Goal: Use online tool/utility: Utilize a website feature to perform a specific function

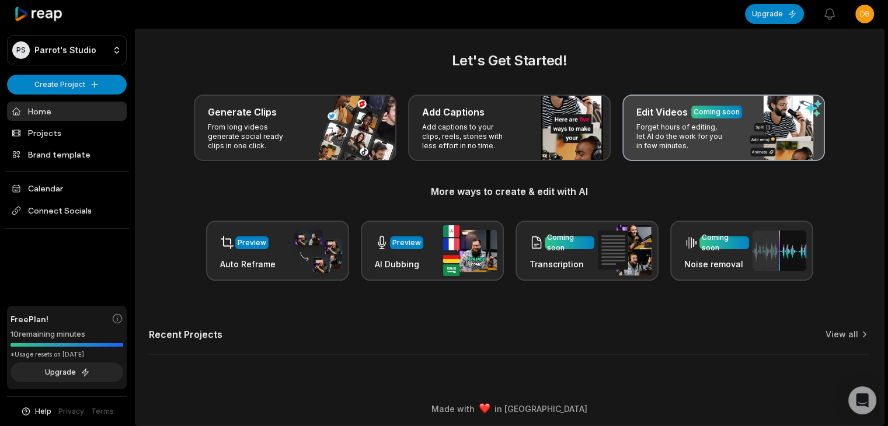
click at [732, 148] on div "Edit Videos Coming soon Forget hours of editing, let AI do the work for you in …" at bounding box center [723, 128] width 203 height 67
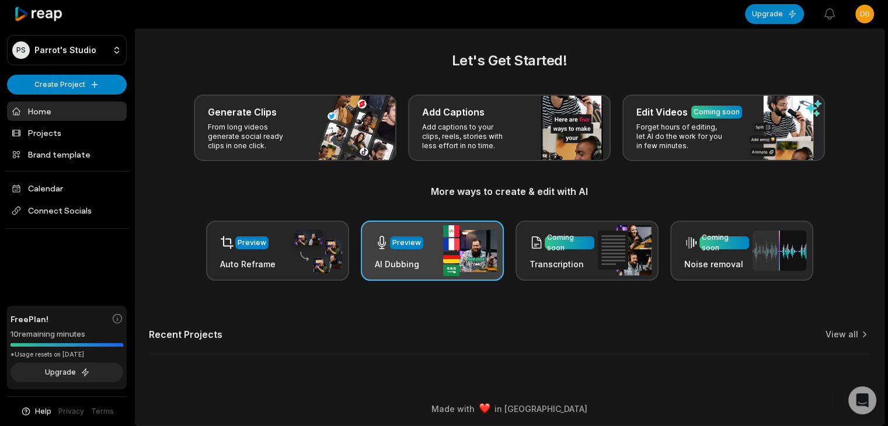
click at [418, 253] on div "Preview" at bounding box center [399, 243] width 48 height 24
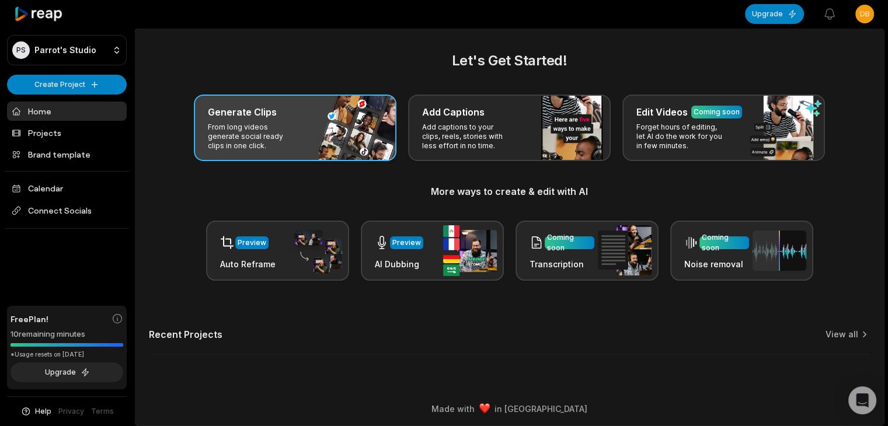
click at [322, 144] on div "Generate Clips From long videos generate social ready clips in one click." at bounding box center [295, 128] width 203 height 67
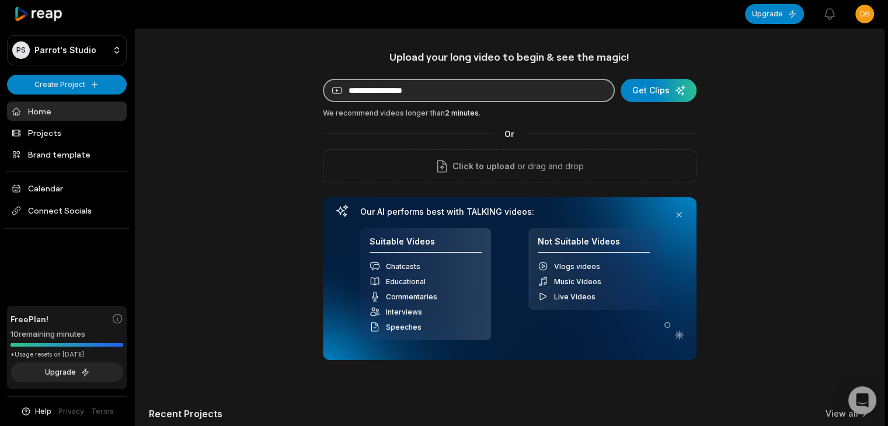
click at [511, 99] on input at bounding box center [469, 90] width 292 height 23
click at [494, 101] on input at bounding box center [469, 90] width 292 height 23
type input "**********"
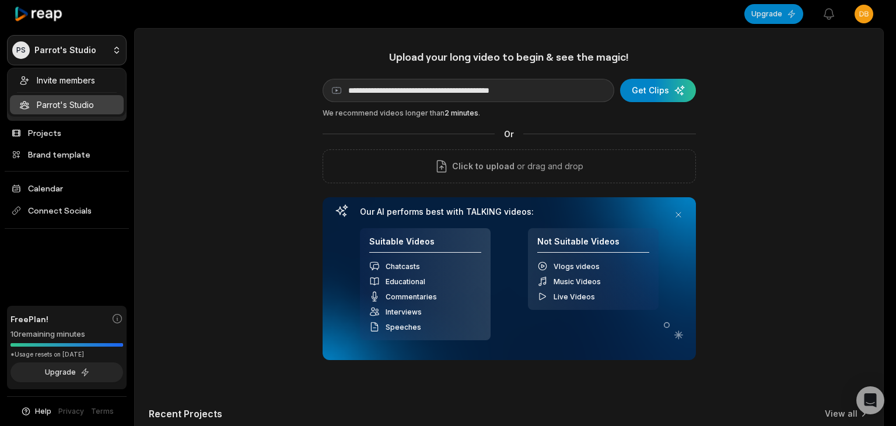
click at [107, 45] on html "**********" at bounding box center [448, 213] width 896 height 426
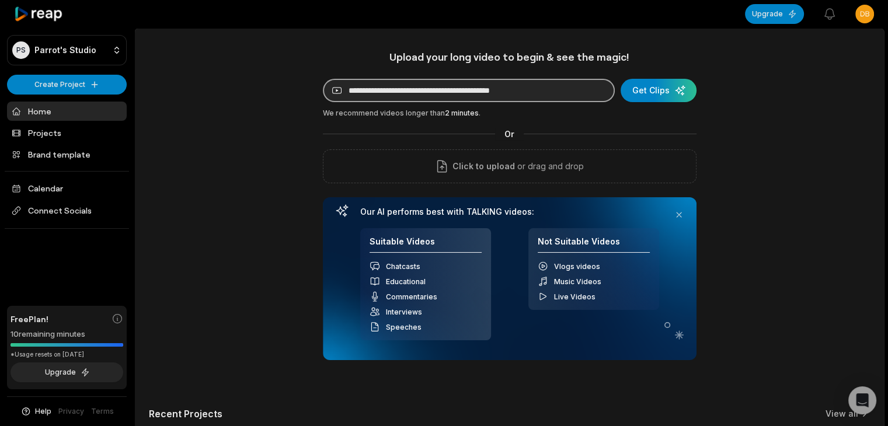
click at [564, 88] on input "**********" at bounding box center [469, 90] width 292 height 23
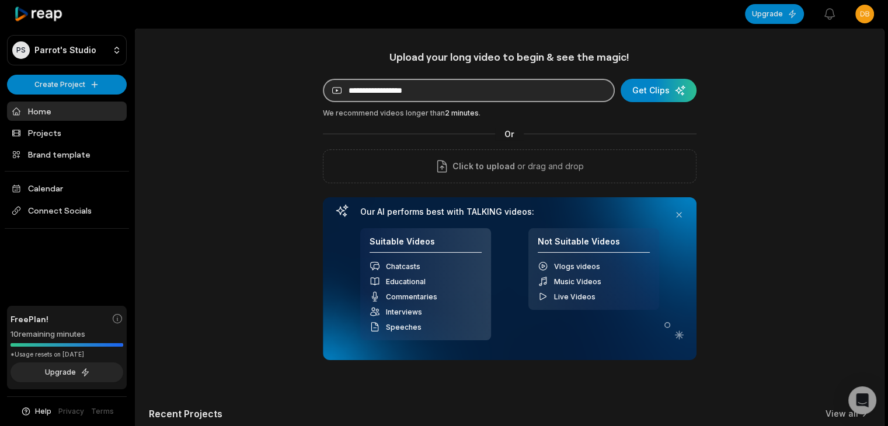
paste input "**********"
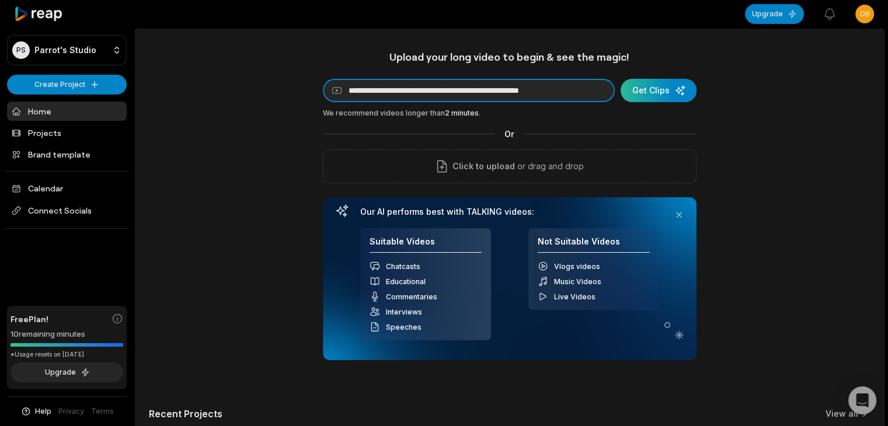
type input "**********"
click at [651, 99] on div "submit" at bounding box center [658, 90] width 76 height 23
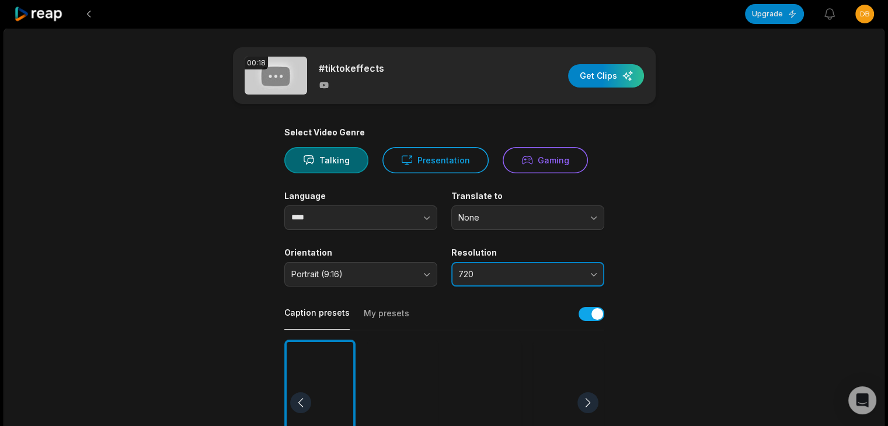
click at [588, 274] on button "720" at bounding box center [527, 274] width 153 height 25
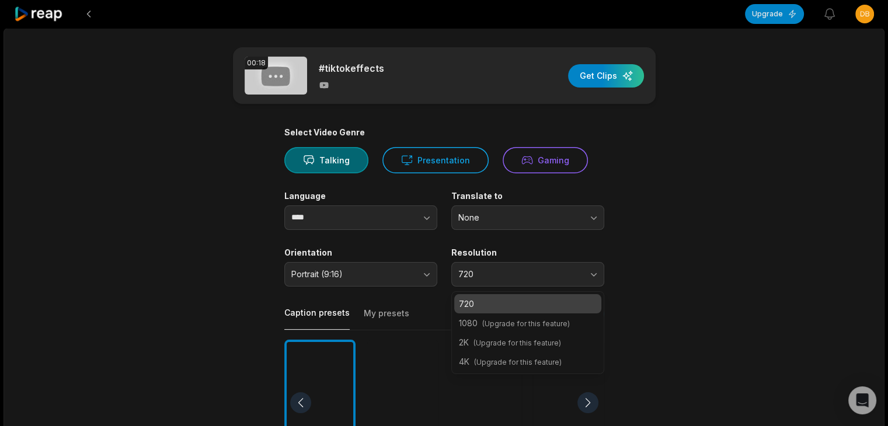
click at [648, 197] on main "00:18 #tiktokeffects Get Clips Select Video Genre Talking Presentation Gaming L…" at bounding box center [444, 402] width 565 height 710
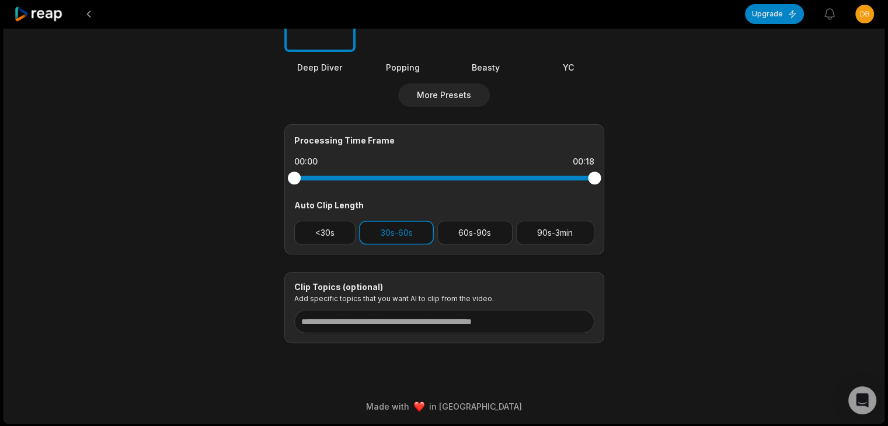
scroll to position [413, 0]
click at [400, 234] on button "30s-60s" at bounding box center [396, 233] width 75 height 24
click at [331, 232] on button "<30s" at bounding box center [325, 233] width 62 height 24
click at [410, 238] on button "30s-60s" at bounding box center [396, 233] width 75 height 24
click at [416, 232] on button "30s-60s" at bounding box center [396, 233] width 75 height 24
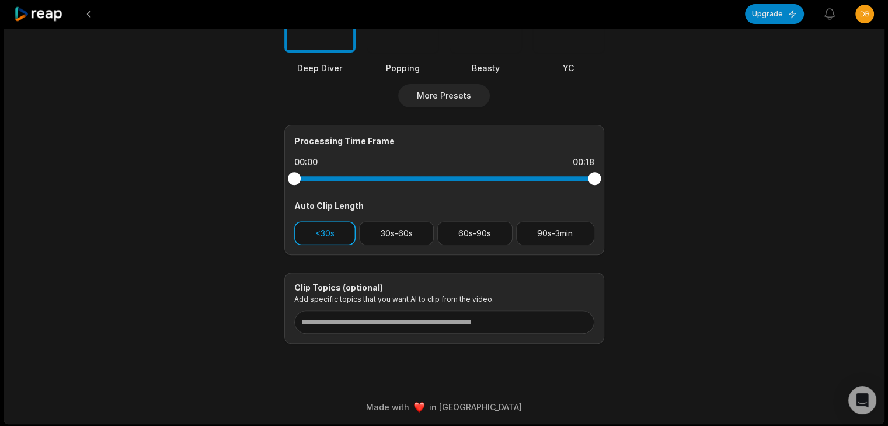
click at [343, 226] on button "<30s" at bounding box center [325, 233] width 62 height 24
click at [399, 232] on button "30s-60s" at bounding box center [396, 233] width 75 height 24
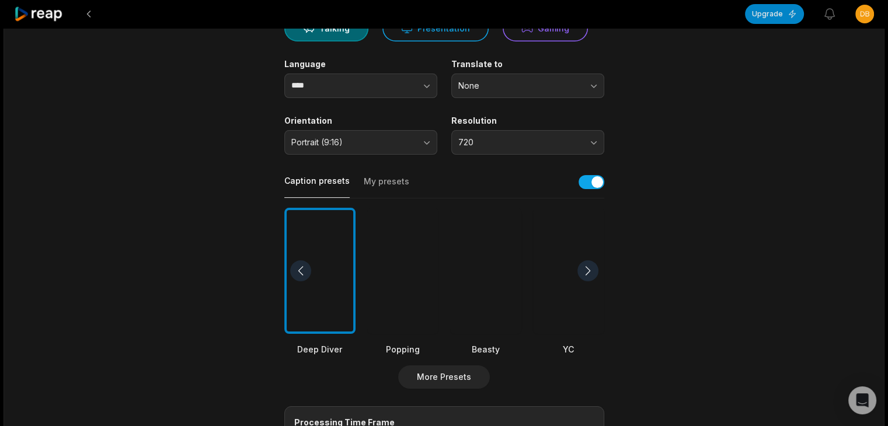
scroll to position [0, 0]
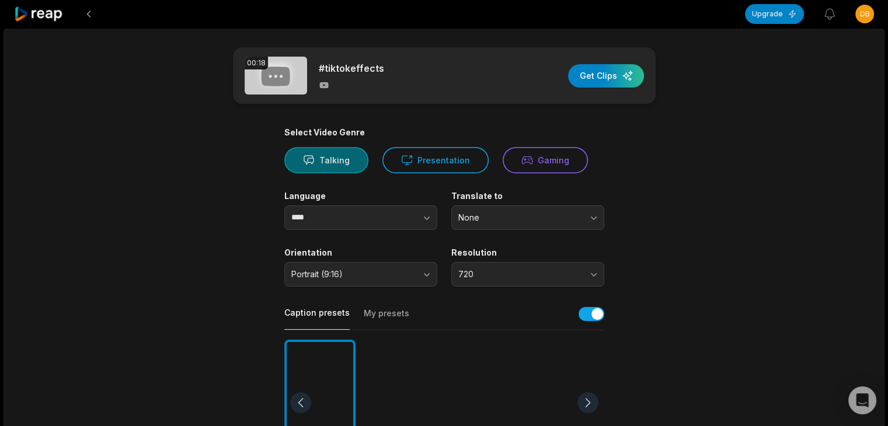
click at [322, 153] on button "Talking" at bounding box center [326, 160] width 84 height 26
click at [595, 317] on button "button" at bounding box center [591, 314] width 26 height 14
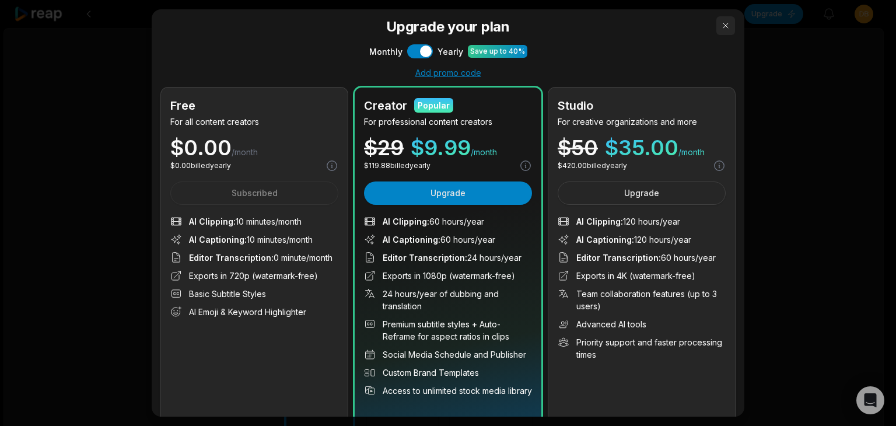
click at [717, 30] on button "button" at bounding box center [726, 25] width 19 height 19
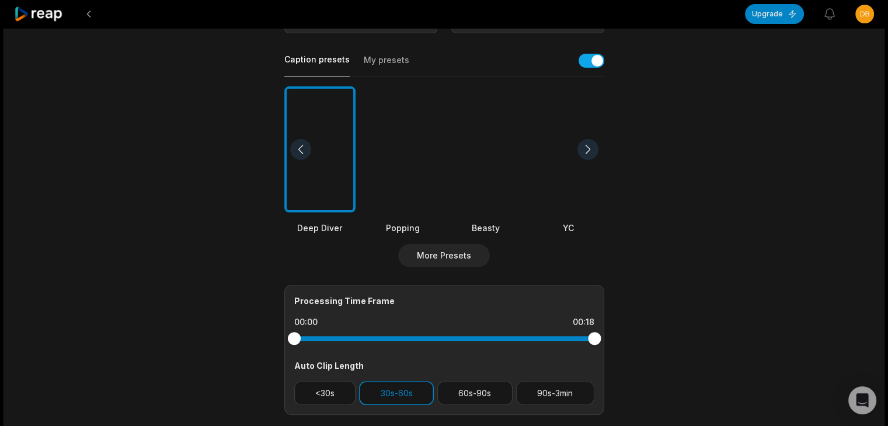
scroll to position [254, 0]
click at [434, 183] on div at bounding box center [402, 149] width 71 height 127
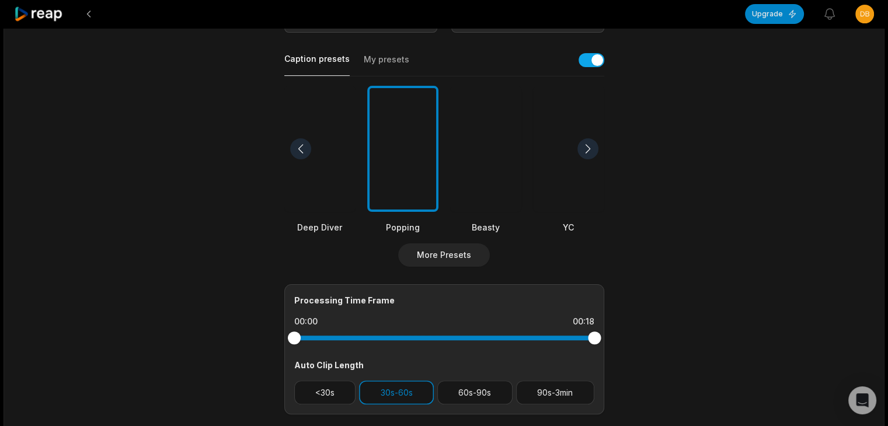
click at [495, 176] on div at bounding box center [485, 149] width 71 height 127
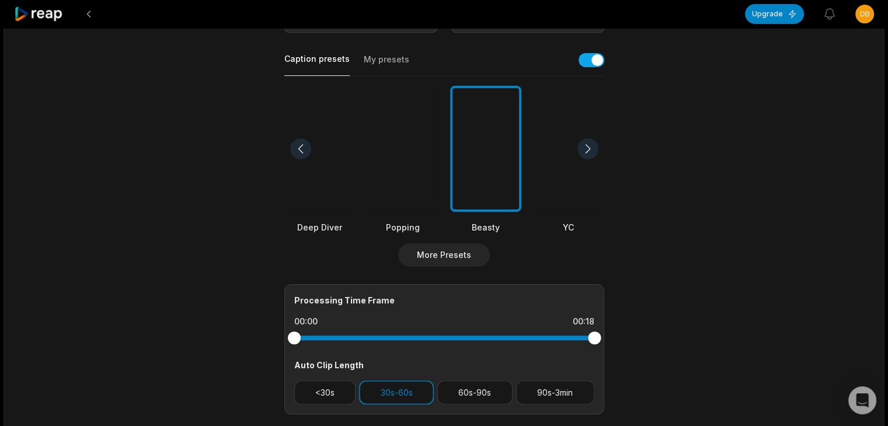
click at [526, 88] on div "Deep Diver Popping Beasty YC Playdate Pet Zen" at bounding box center [444, 160] width 320 height 148
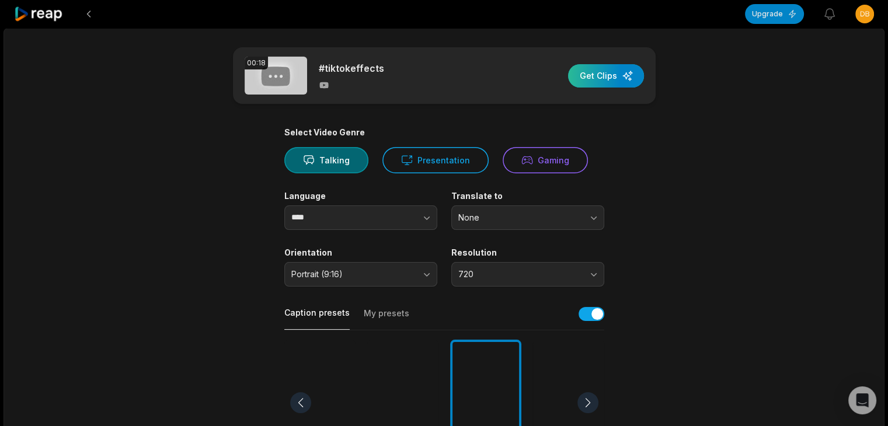
click at [612, 64] on div "button" at bounding box center [606, 75] width 76 height 23
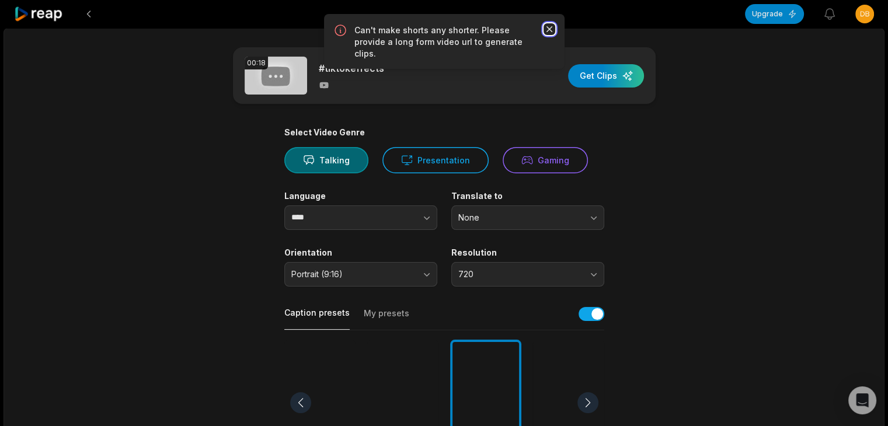
click at [546, 25] on icon "button" at bounding box center [549, 29] width 12 height 12
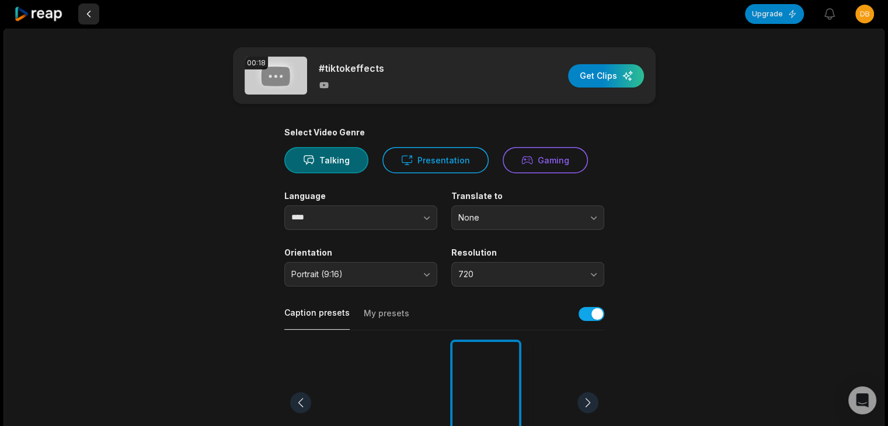
click at [99, 12] on button at bounding box center [88, 14] width 21 height 21
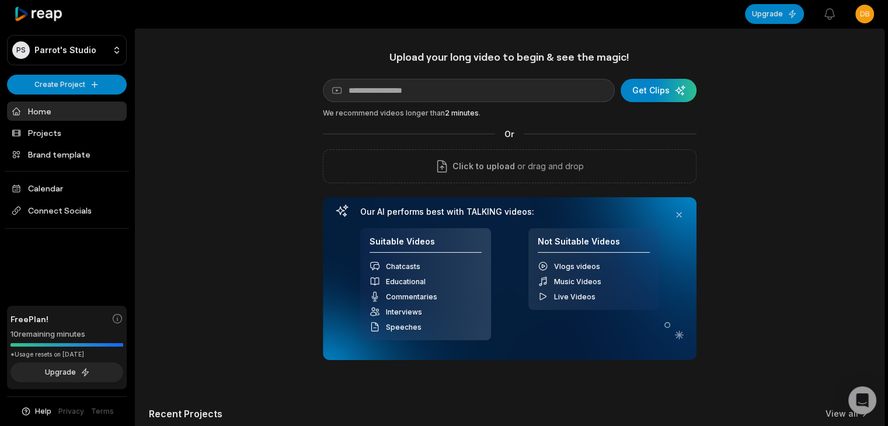
click at [67, 107] on link "Home" at bounding box center [67, 111] width 120 height 19
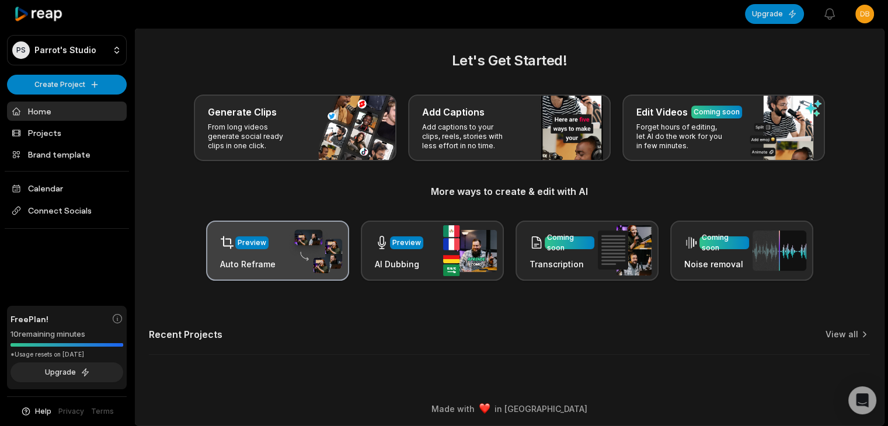
click at [303, 247] on img at bounding box center [315, 251] width 54 height 46
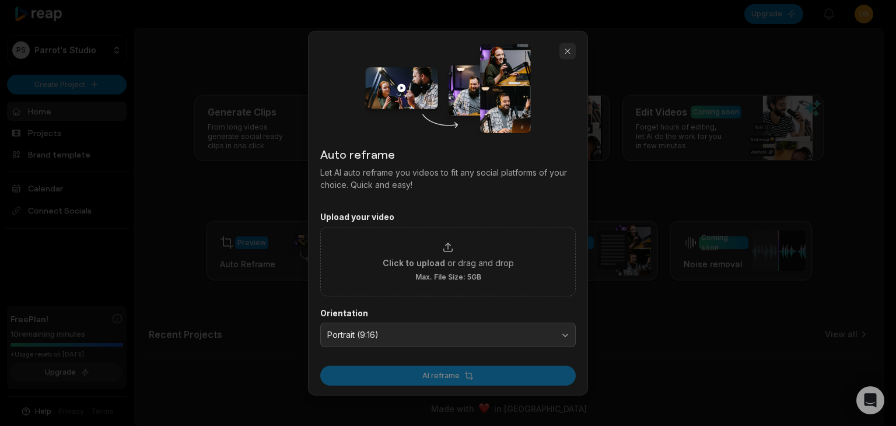
click at [563, 57] on button "button" at bounding box center [568, 51] width 16 height 16
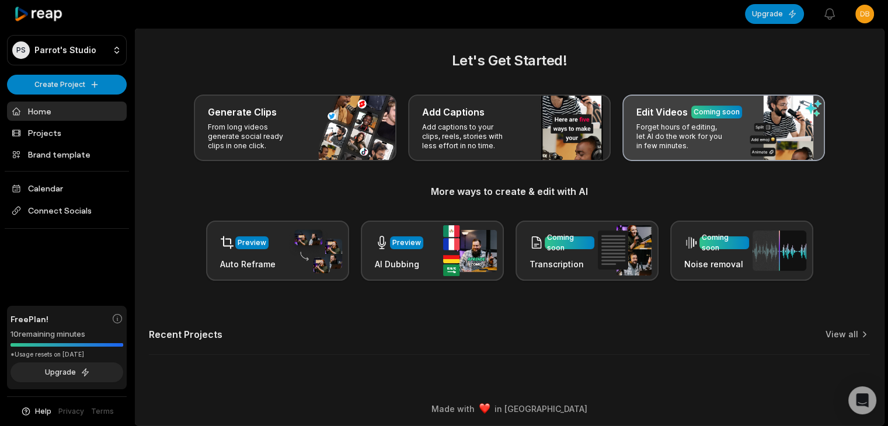
click at [667, 149] on p "Forget hours of editing, let AI do the work for you in few minutes." at bounding box center [681, 137] width 90 height 28
